Goal: Find specific page/section: Find specific page/section

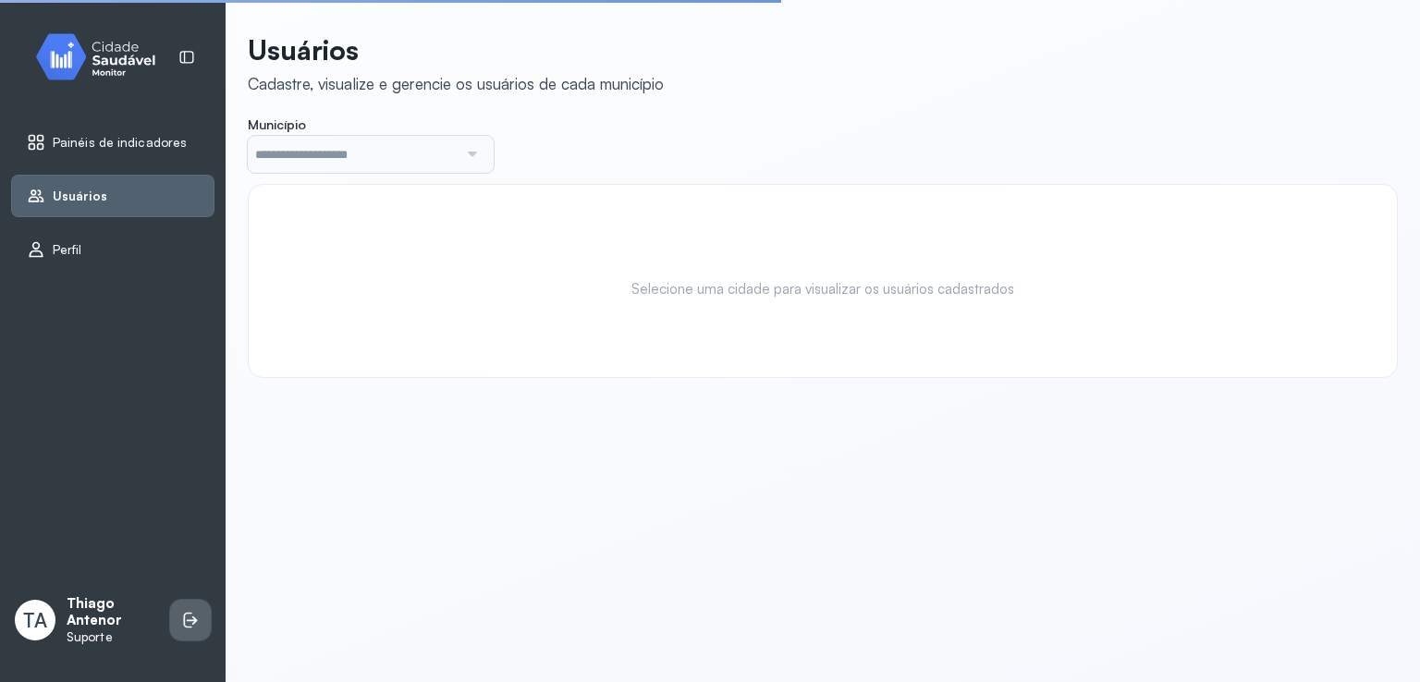
click at [170, 615] on li at bounding box center [190, 620] width 41 height 41
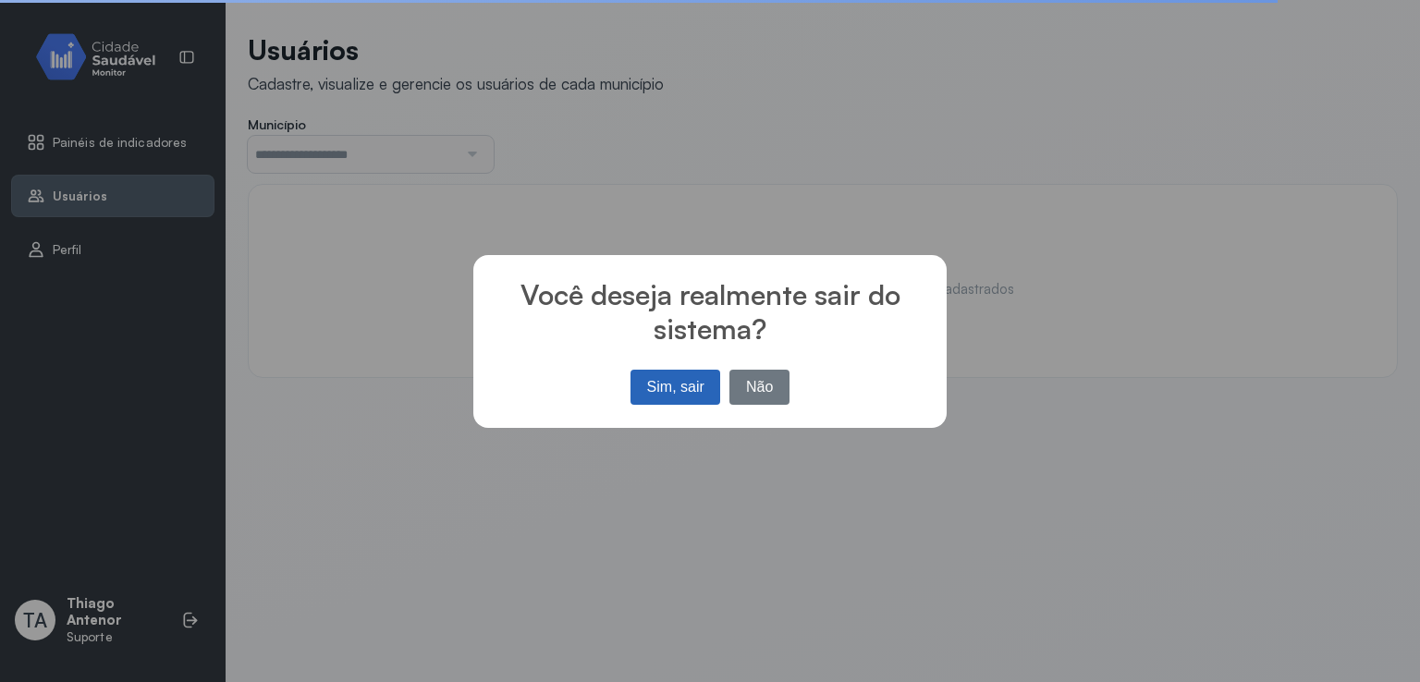
click at [633, 382] on button "Sim, sair" at bounding box center [676, 387] width 90 height 35
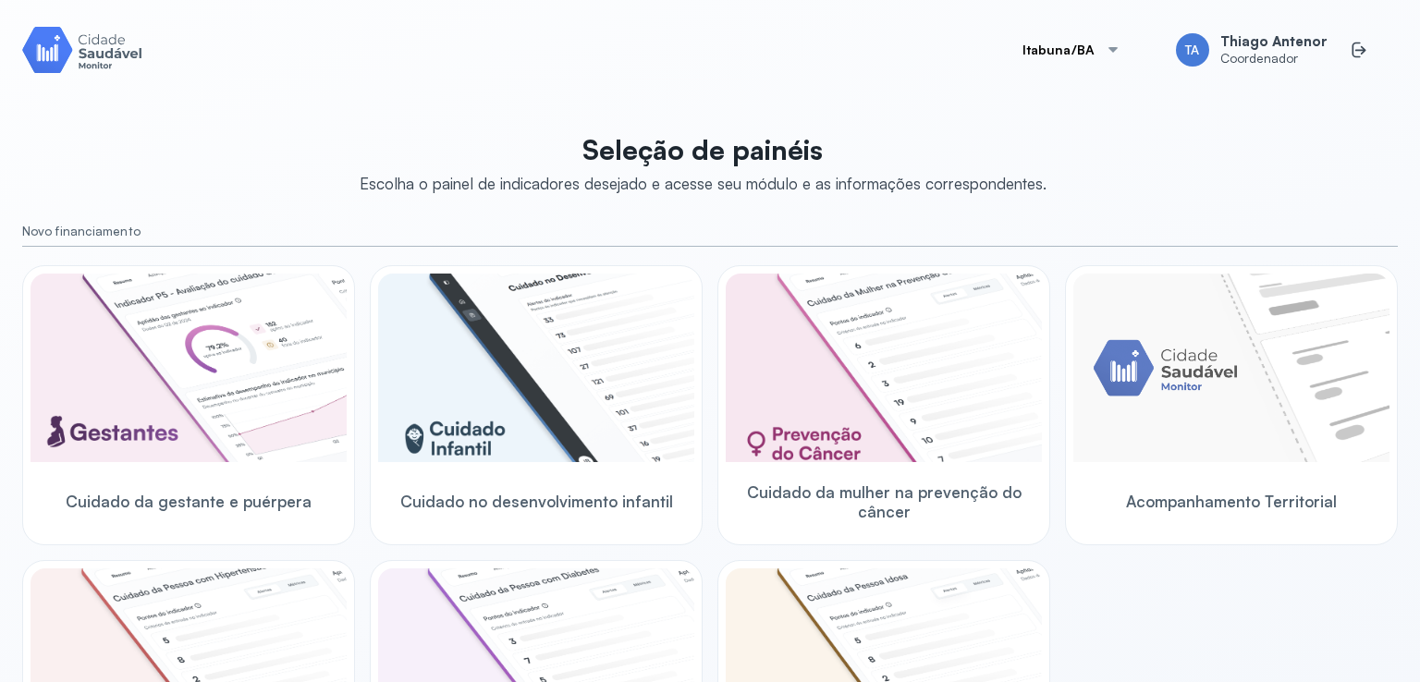
click at [1088, 65] on button "Itabuna/BA" at bounding box center [1072, 49] width 143 height 37
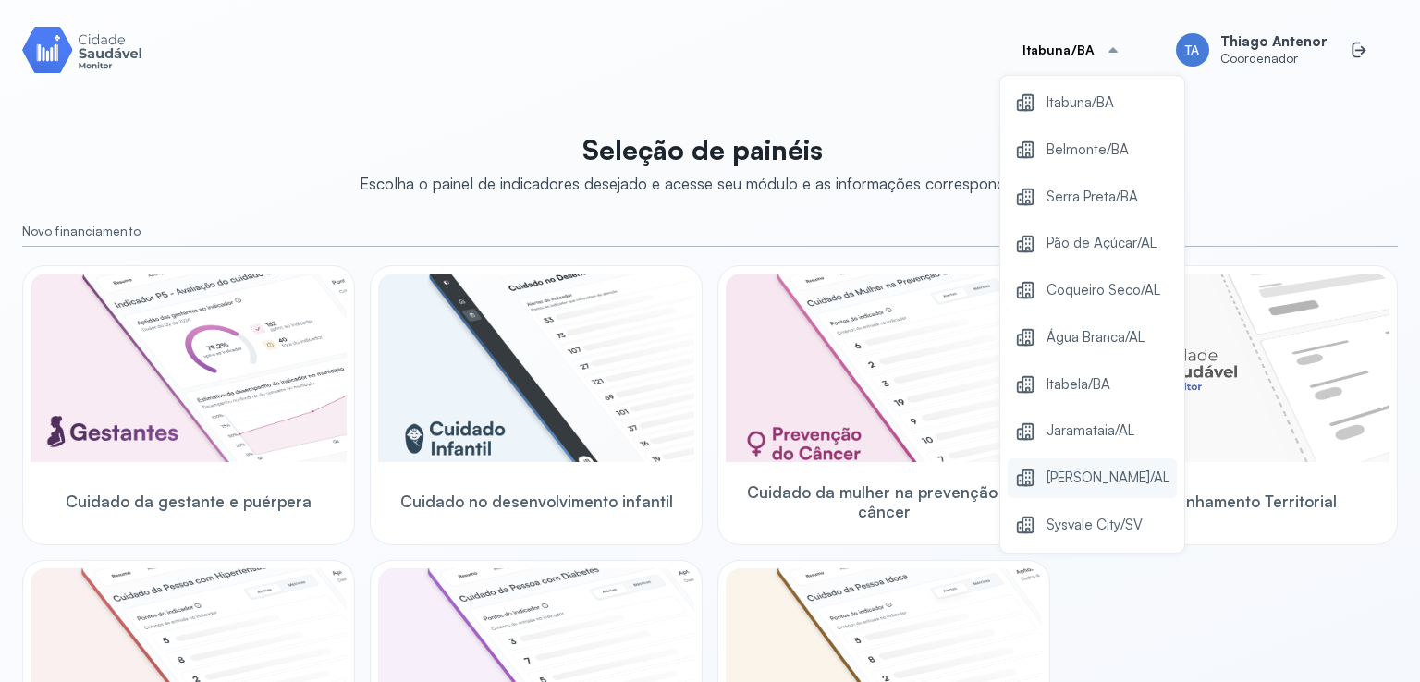
click at [1062, 466] on span "Marechal Deodoro/AL" at bounding box center [1108, 478] width 123 height 25
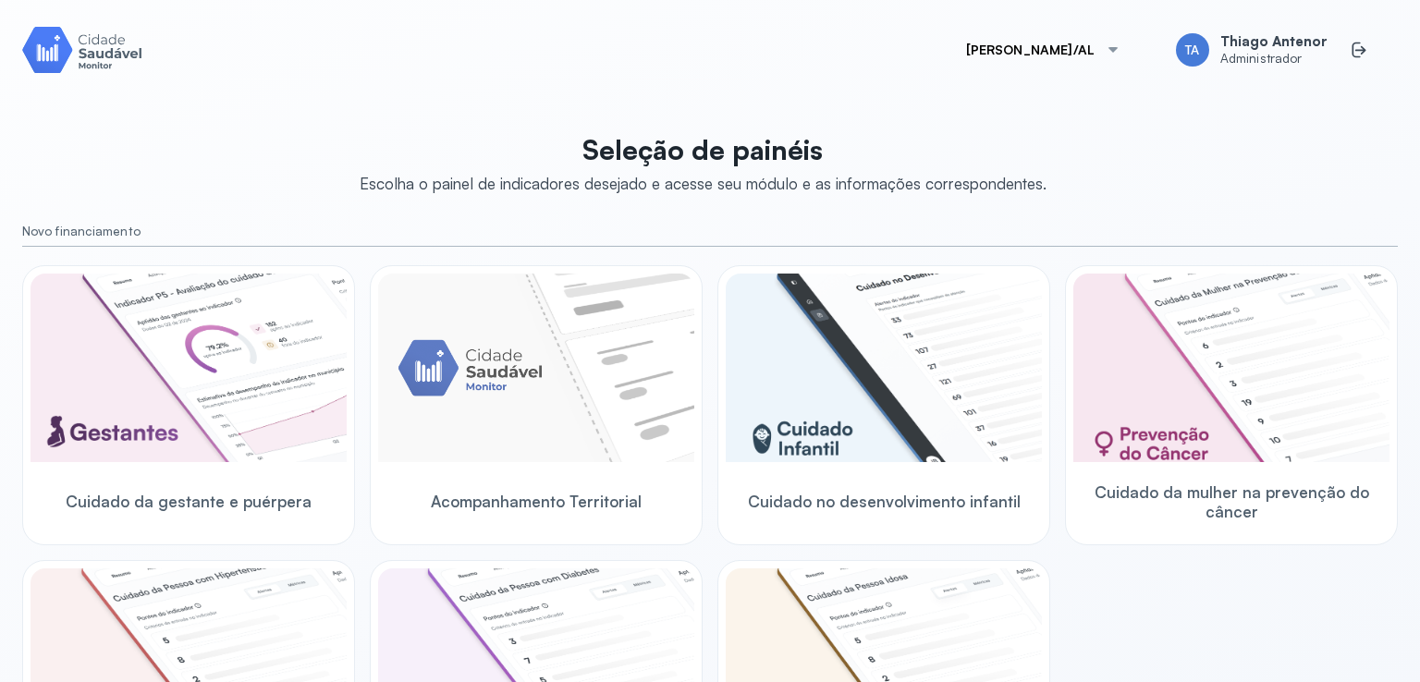
click at [995, 62] on button "Marechal Deodoro/AL" at bounding box center [1043, 49] width 199 height 37
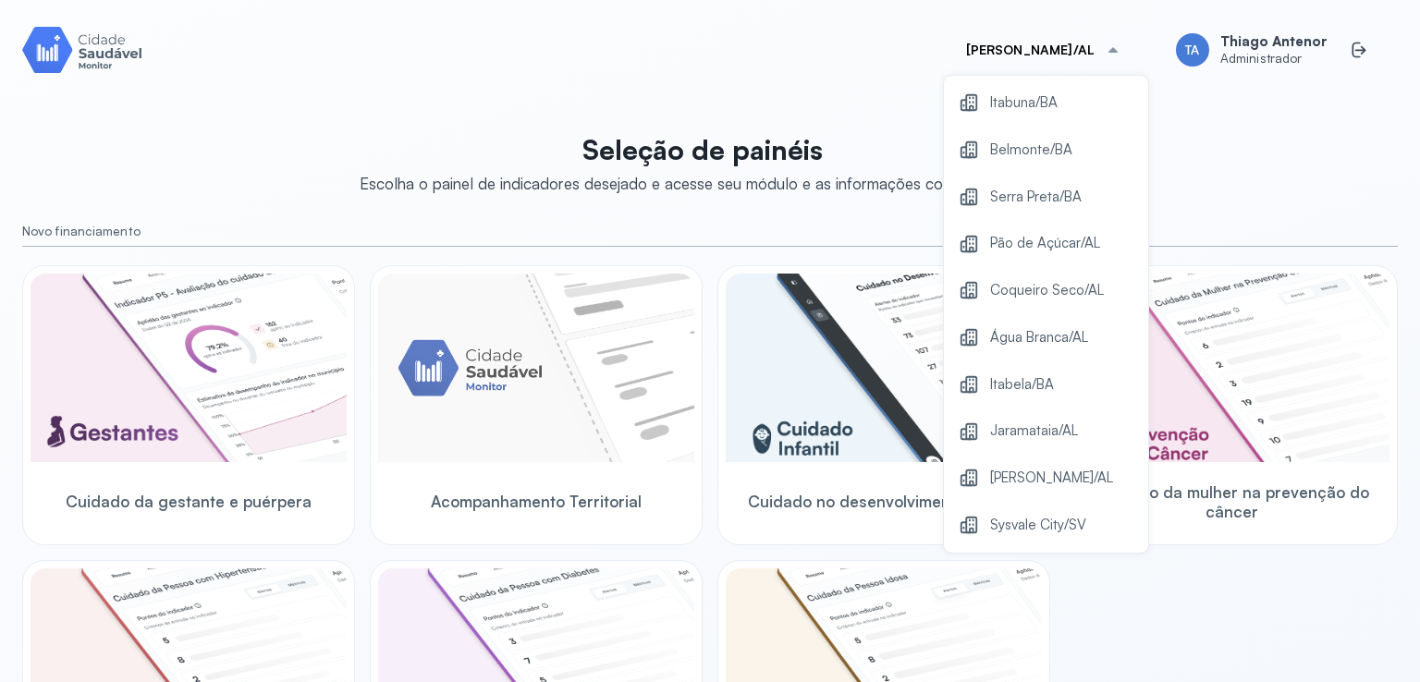
click at [862, 99] on div "Marechal Deodoro/AL Itabuna/BA Belmonte/BA Serra Preta/BA Pão de Açúcar/AL Coqu…" at bounding box center [710, 341] width 1376 height 638
click at [779, 211] on div "Seleção de painéis Escolha o painel de indicadores desejado e acesse seu módulo…" at bounding box center [710, 657] width 1376 height 1071
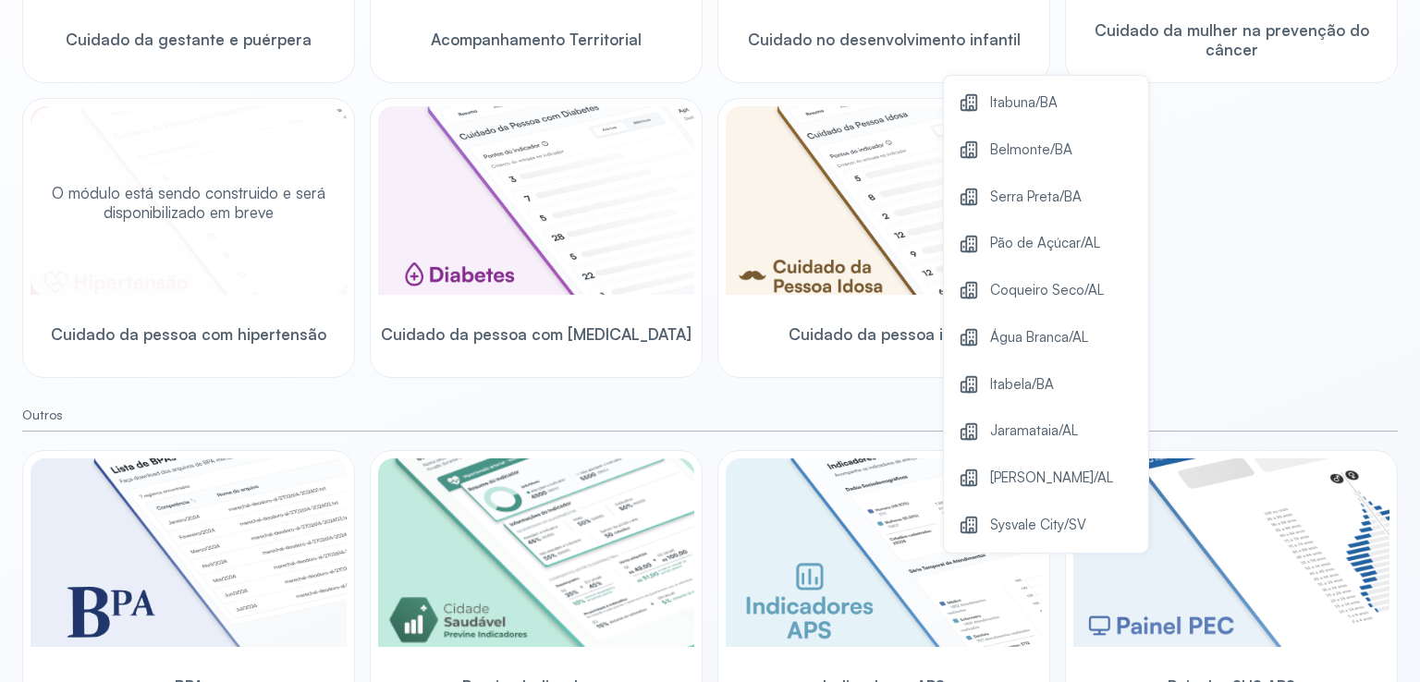
scroll to position [510, 0]
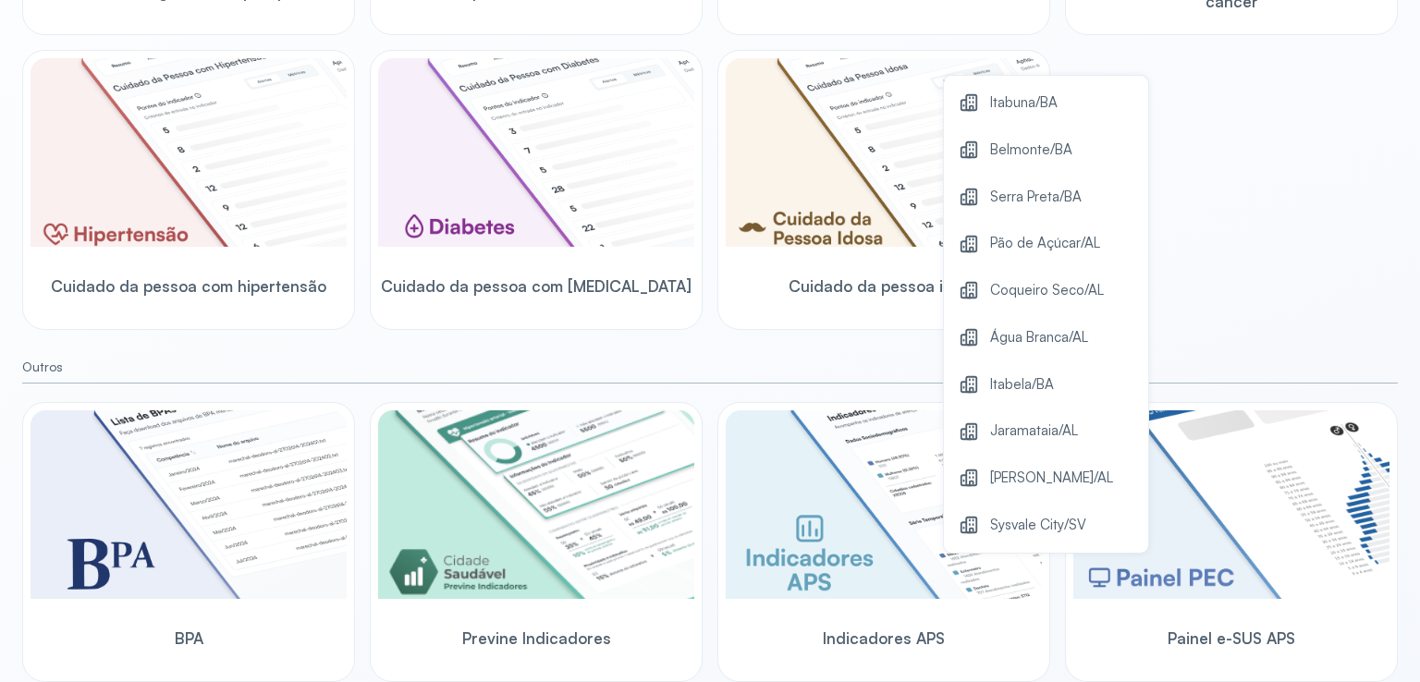
click at [522, 369] on small "Outros" at bounding box center [710, 368] width 1376 height 16
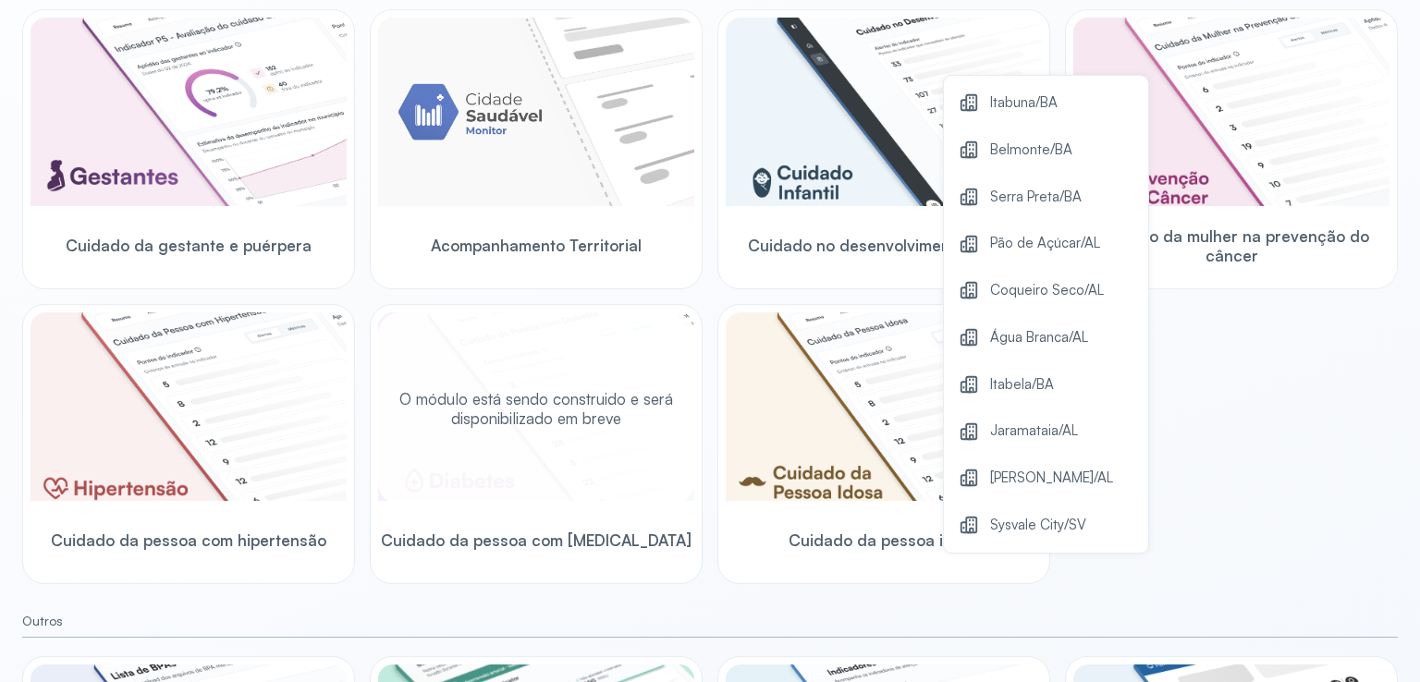
scroll to position [233, 0]
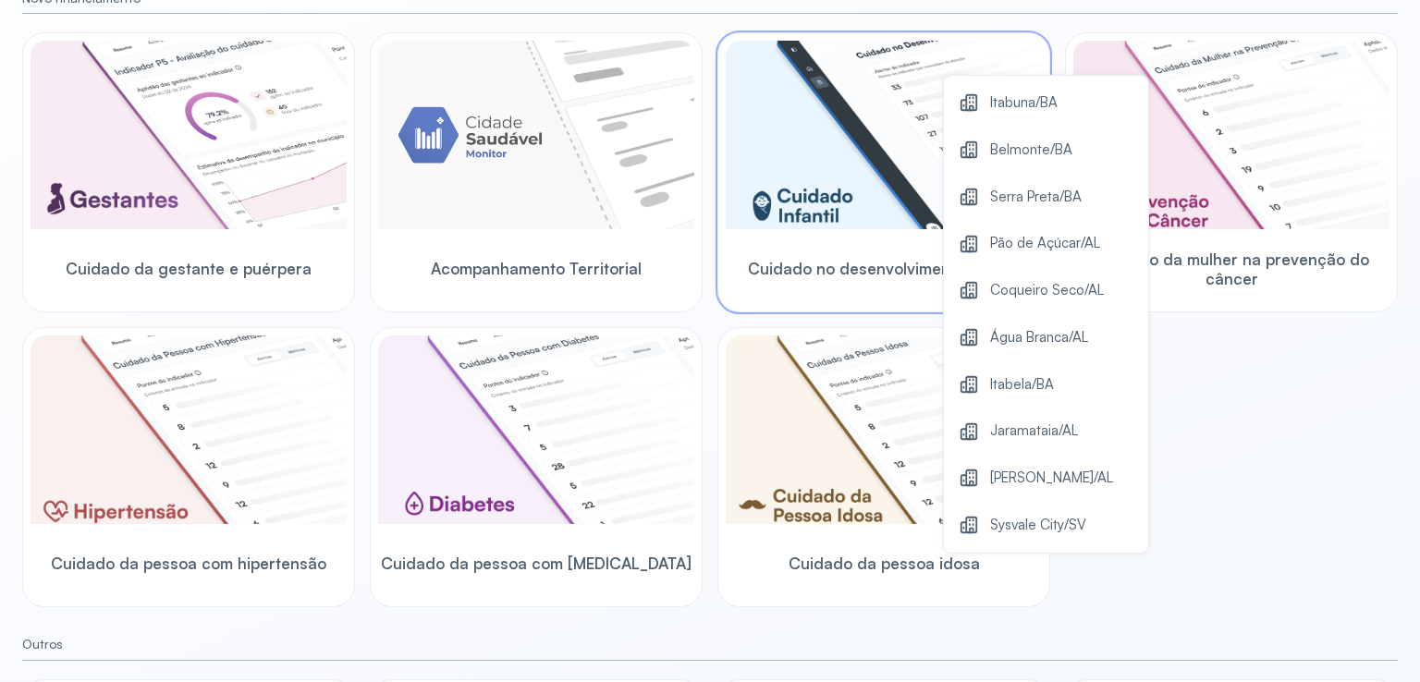
click at [811, 156] on img at bounding box center [884, 135] width 316 height 189
